Goal: Navigation & Orientation: Find specific page/section

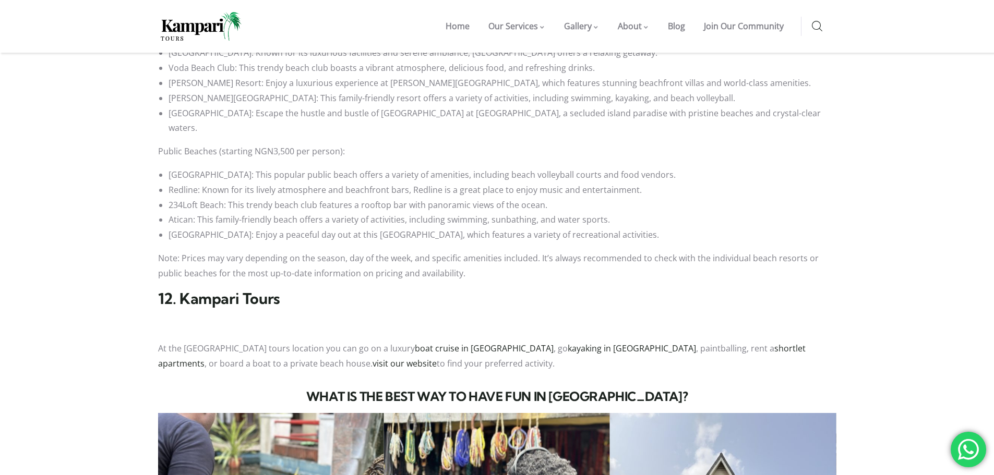
scroll to position [1622, 0]
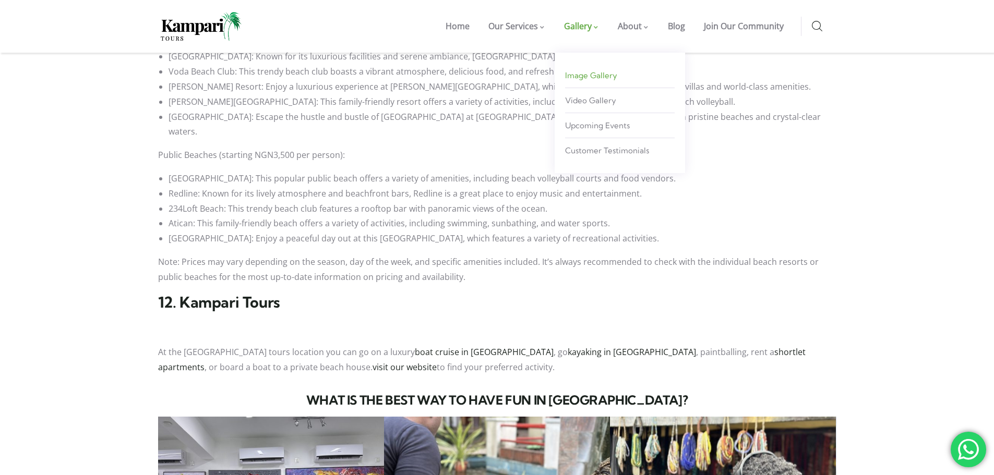
click at [584, 76] on span "Image Gallery" at bounding box center [591, 75] width 52 height 10
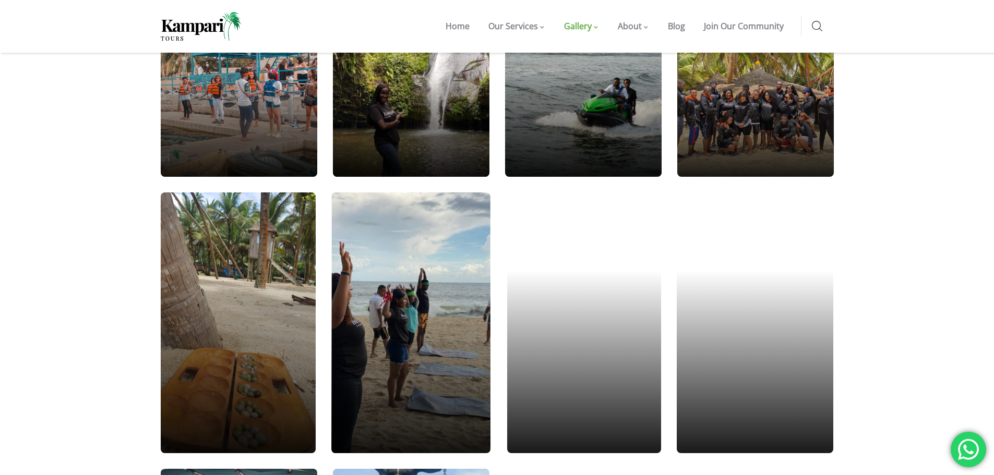
scroll to position [574, 0]
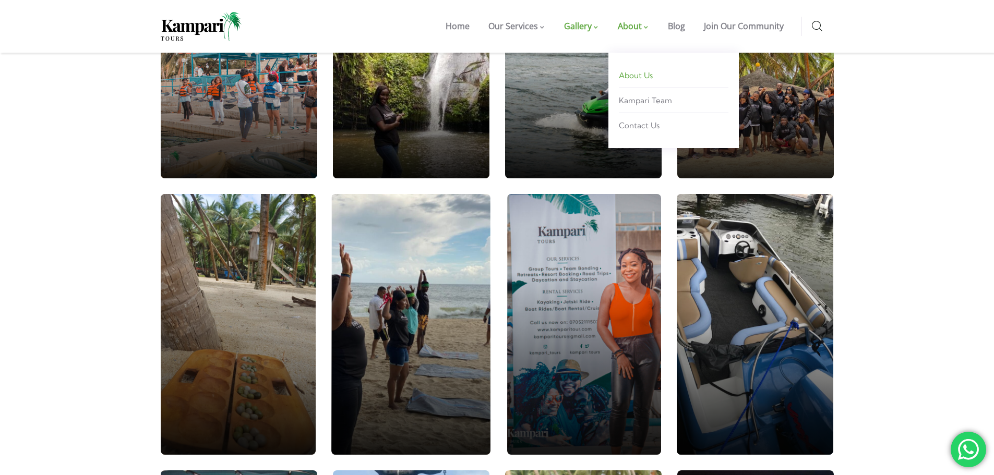
click at [630, 75] on span "About Us" at bounding box center [636, 75] width 34 height 10
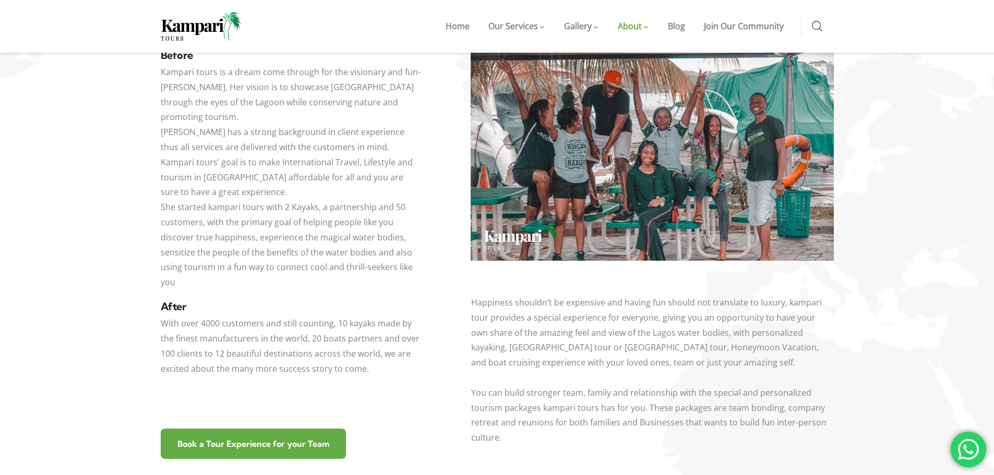
scroll to position [470, 0]
